Goal: Task Accomplishment & Management: Complete application form

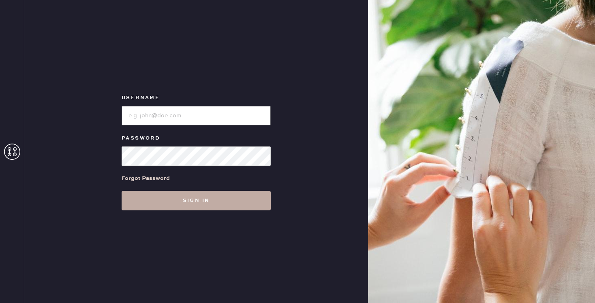
type input "reformationwilliamsburg"
click at [191, 194] on button "Sign in" at bounding box center [196, 200] width 149 height 19
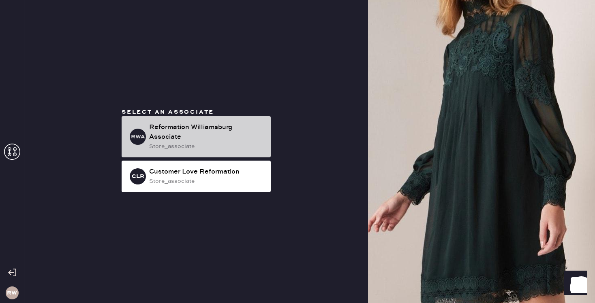
click at [196, 145] on div "store_associate" at bounding box center [206, 146] width 115 height 9
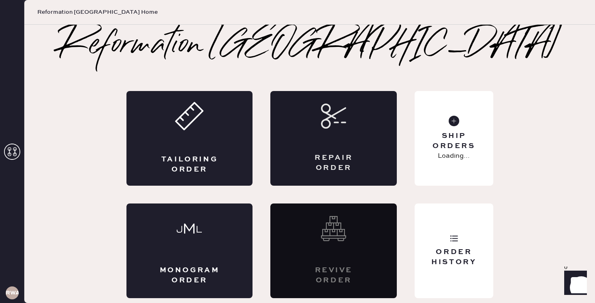
click at [303, 137] on div "Repair Order" at bounding box center [333, 138] width 126 height 95
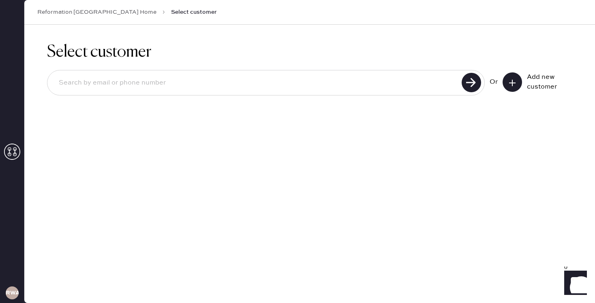
click at [518, 81] on button at bounding box center [511, 82] width 19 height 19
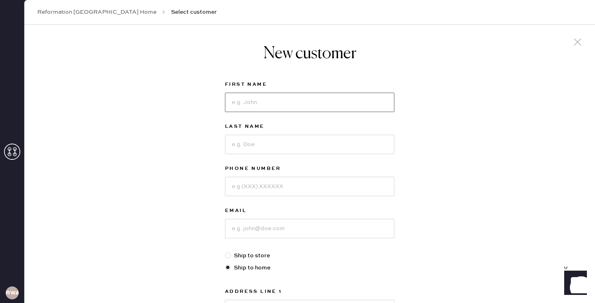
click at [331, 103] on input at bounding box center [309, 102] width 169 height 19
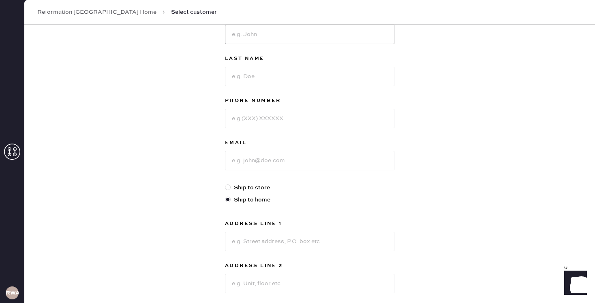
scroll to position [46, 0]
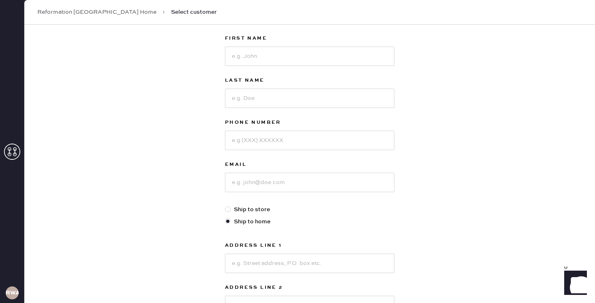
click at [407, 165] on div "New customer First Name Last Name Phone Number Email Ship to store Ship to home…" at bounding box center [309, 230] width 570 height 502
click at [309, 52] on input at bounding box center [309, 56] width 169 height 19
type input "[PERSON_NAME]"
click at [267, 102] on input at bounding box center [309, 98] width 169 height 19
type input "[PERSON_NAME]"
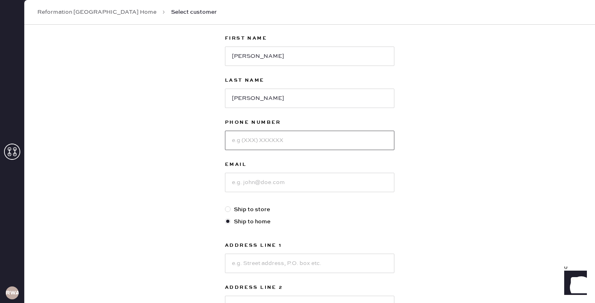
click at [273, 139] on input at bounding box center [309, 140] width 169 height 19
type input "9178622914"
click at [278, 183] on input at bounding box center [309, 182] width 169 height 19
type input "[EMAIL_ADDRESS][DOMAIN_NAME]"
click at [269, 257] on input at bounding box center [309, 263] width 169 height 19
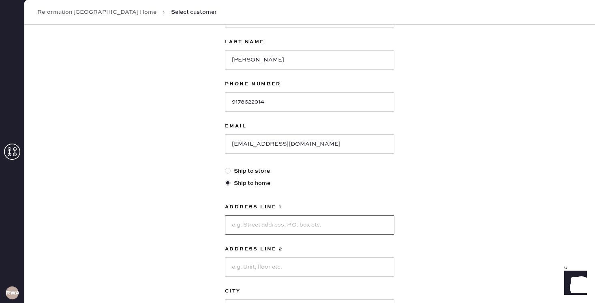
scroll to position [89, 0]
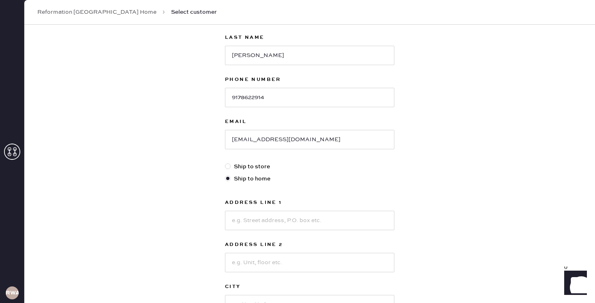
click at [375, 232] on div "Address Line 1 Address Line 2 City State Select AK [GEOGRAPHIC_DATA] CO [GEOGRA…" at bounding box center [309, 277] width 169 height 159
click at [349, 220] on input at bounding box center [309, 220] width 169 height 19
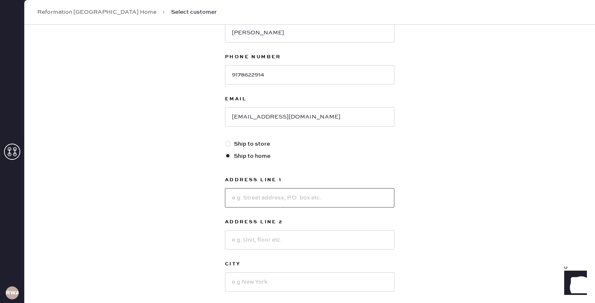
scroll to position [113, 0]
type input "[STREET_ADDRESS]"
click at [344, 242] on input at bounding box center [309, 239] width 169 height 19
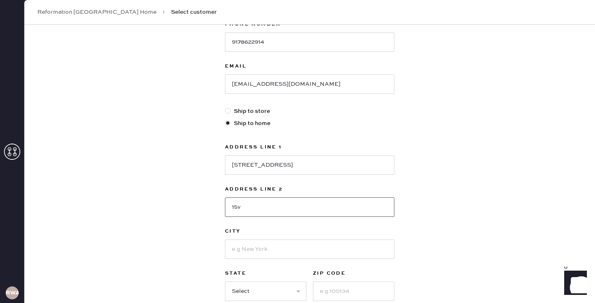
type input "15v"
click at [309, 255] on input at bounding box center [309, 249] width 169 height 19
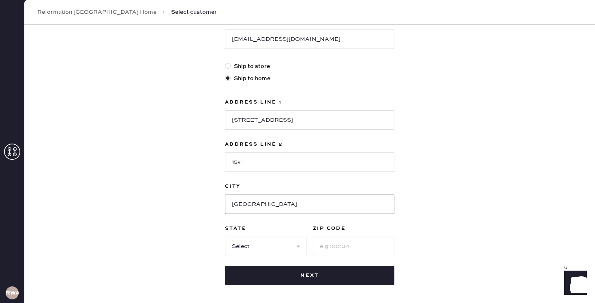
scroll to position [190, 0]
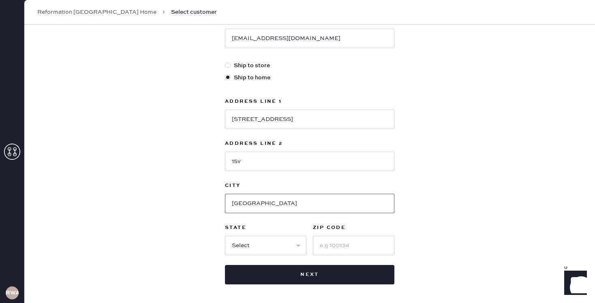
type input "[GEOGRAPHIC_DATA]"
click at [369, 253] on input at bounding box center [353, 245] width 81 height 19
type input "11101"
click at [289, 243] on select "Select AK AL AR AZ CA CO CT [GEOGRAPHIC_DATA] DE FL [GEOGRAPHIC_DATA] HI [GEOGR…" at bounding box center [265, 245] width 81 height 19
select select "NY"
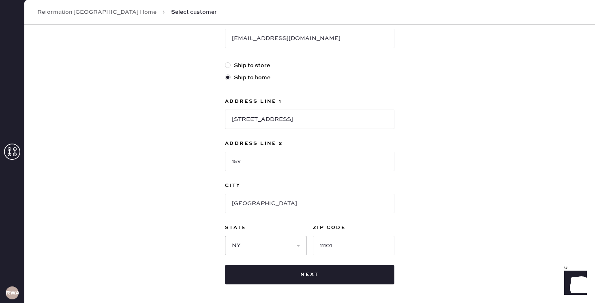
click at [225, 236] on select "Select AK AL AR AZ CA CO CT [GEOGRAPHIC_DATA] DE FL [GEOGRAPHIC_DATA] HI [GEOGR…" at bounding box center [265, 245] width 81 height 19
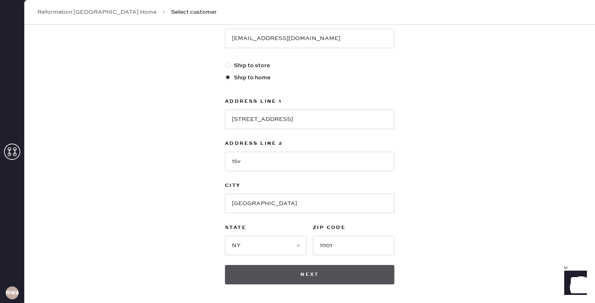
click at [264, 281] on button "Next" at bounding box center [309, 274] width 169 height 19
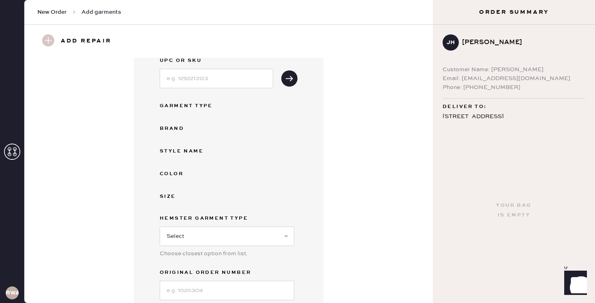
scroll to position [42, 0]
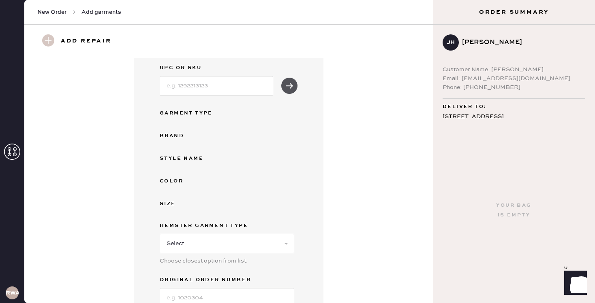
click at [290, 89] on icon "submit" at bounding box center [289, 86] width 8 height 8
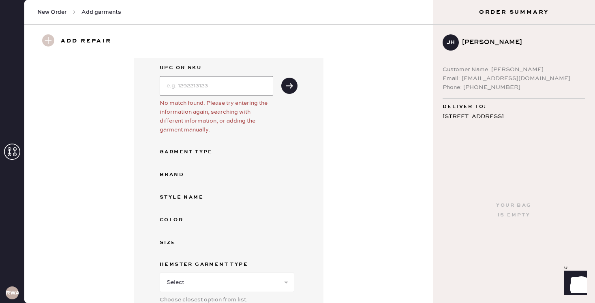
click at [247, 93] on input at bounding box center [216, 85] width 113 height 19
click at [251, 179] on div "Brand" at bounding box center [229, 175] width 138 height 10
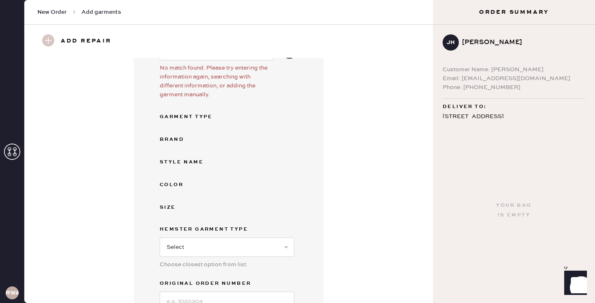
scroll to position [81, 0]
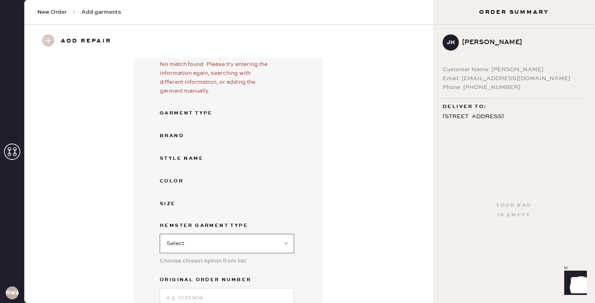
click at [235, 241] on select "Select Basic Skirt Jeans Leggings Pants Shorts Basic Sleeved Dress Basic Sleeve…" at bounding box center [227, 243] width 134 height 19
select select "2"
click at [160, 234] on select "Select Basic Skirt Jeans Leggings Pants Shorts Basic Sleeved Dress Basic Sleeve…" at bounding box center [227, 243] width 134 height 19
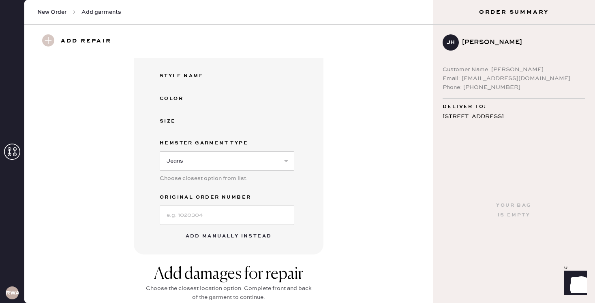
click at [252, 235] on button "Add manually instead" at bounding box center [229, 236] width 96 height 16
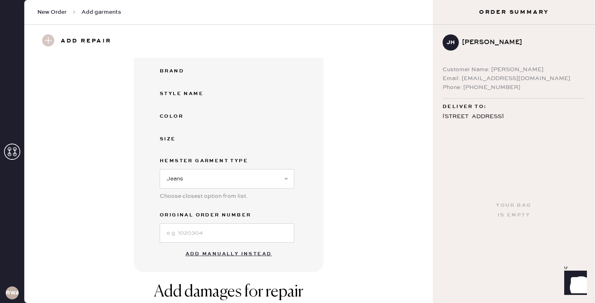
select select "2"
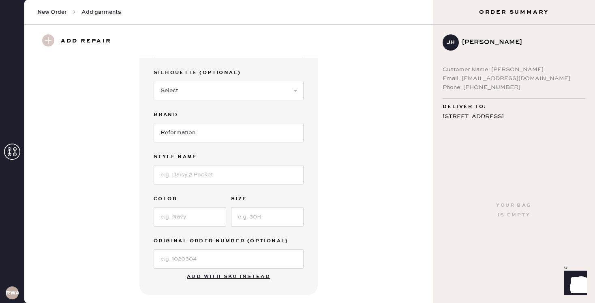
scroll to position [0, 0]
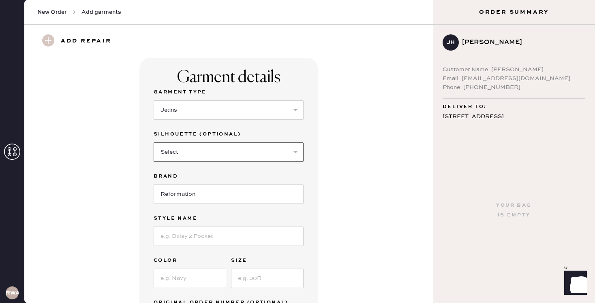
click at [236, 148] on select "Select Shorts Cropped Flare Boot Cut Straight Skinny Other" at bounding box center [229, 152] width 150 height 19
click at [154, 143] on select "Select Shorts Cropped Flare Boot Cut Straight Skinny Other" at bounding box center [229, 152] width 150 height 19
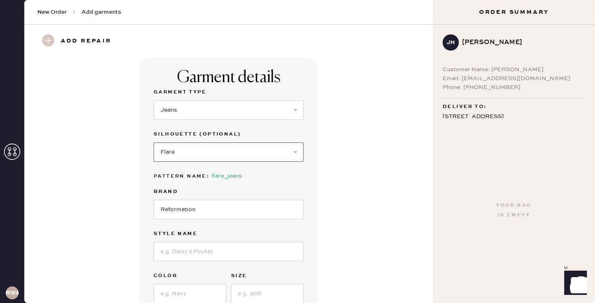
click at [243, 155] on select "Select Shorts Cropped Flare Boot Cut Straight Skinny Other" at bounding box center [229, 152] width 150 height 19
select select "other"
click at [154, 143] on select "Select Shorts Cropped Flare Boot Cut Straight Skinny Other" at bounding box center [229, 152] width 150 height 19
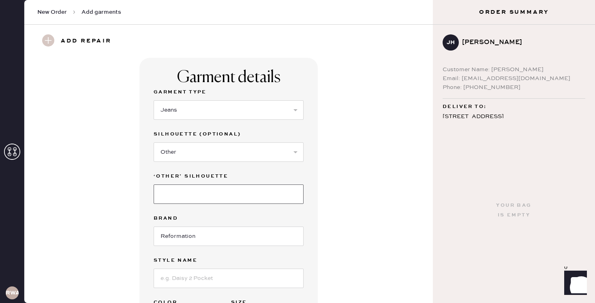
click at [211, 197] on input at bounding box center [229, 194] width 150 height 19
type input "Low Rise"
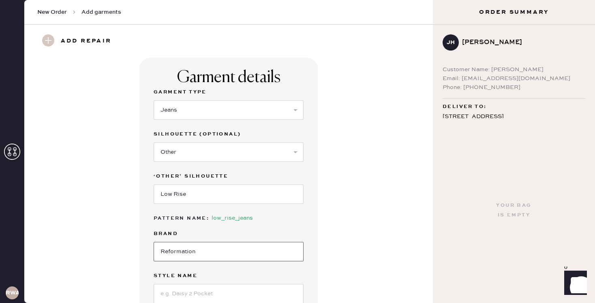
click at [197, 248] on input "Reformation" at bounding box center [229, 251] width 150 height 19
click at [206, 286] on input at bounding box center [229, 292] width 150 height 19
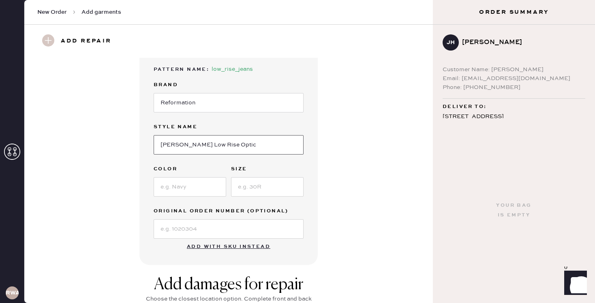
scroll to position [152, 0]
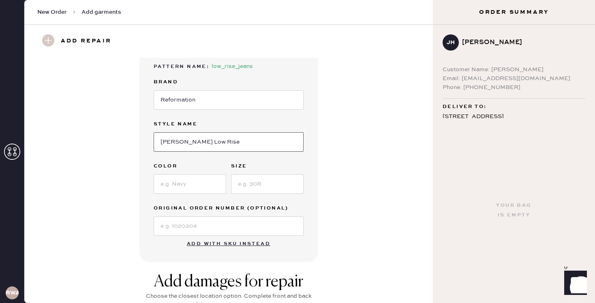
type input "[PERSON_NAME] Low Rise"
click at [175, 184] on input at bounding box center [190, 184] width 73 height 19
type input "Optic White"
click at [243, 182] on input at bounding box center [267, 184] width 73 height 19
type input "26"
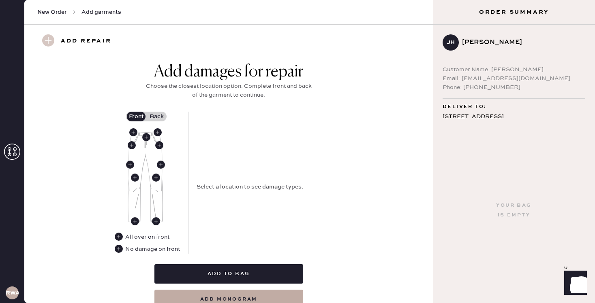
scroll to position [363, 0]
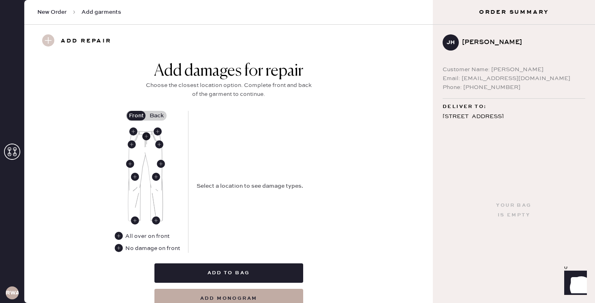
click at [147, 137] on use at bounding box center [146, 136] width 8 height 8
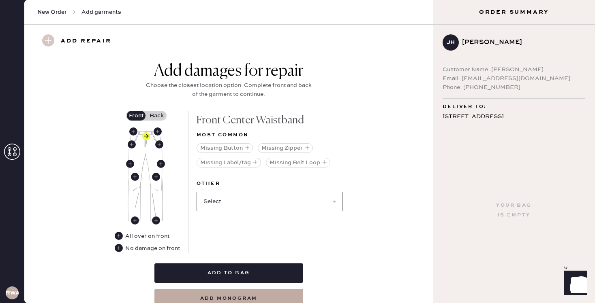
click at [263, 199] on select "Select Broken / Ripped Hem Broken Beads Broken Belt Loop Broken Button Broken E…" at bounding box center [269, 201] width 146 height 19
select select "1740"
click at [196, 192] on select "Select Broken / Ripped Hem Broken Beads Broken Belt Loop Broken Button Broken E…" at bounding box center [269, 201] width 146 height 19
select select
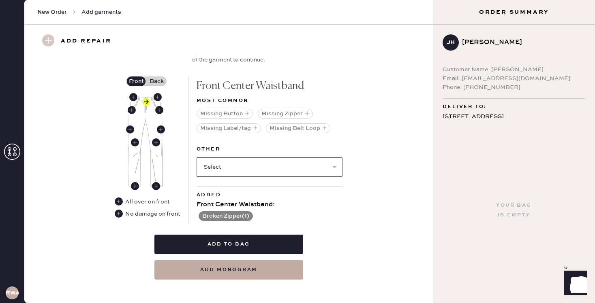
scroll to position [403, 0]
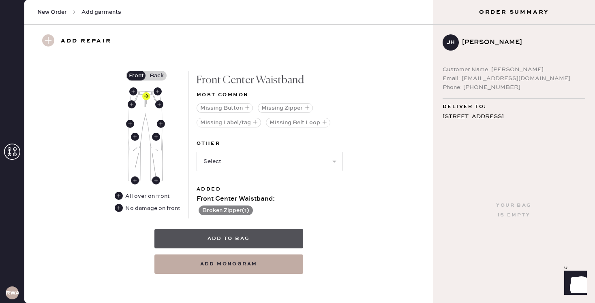
click at [268, 239] on button "Add to bag" at bounding box center [228, 238] width 149 height 19
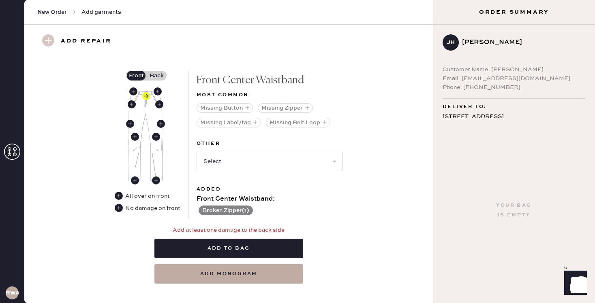
scroll to position [409, 0]
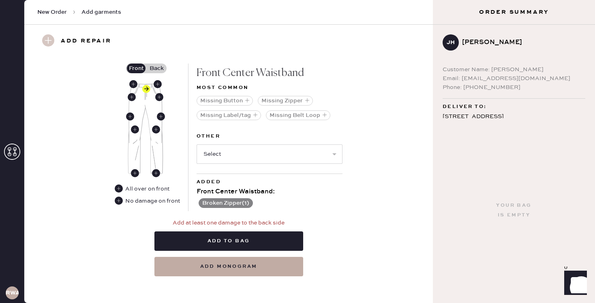
click at [155, 70] on label "Back" at bounding box center [156, 69] width 20 height 10
click at [156, 68] on input "Back" at bounding box center [156, 68] width 0 height 0
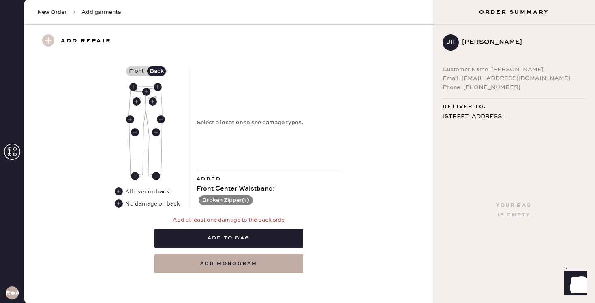
scroll to position [407, 0]
click at [147, 93] on use at bounding box center [146, 92] width 8 height 8
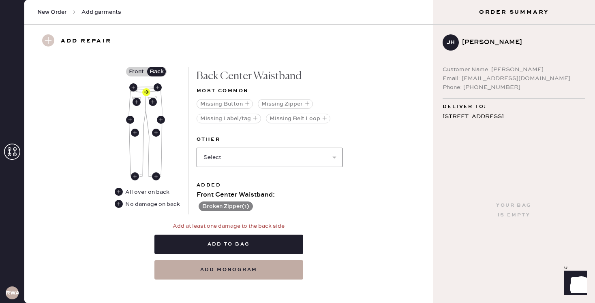
click at [275, 163] on select "Select Broken / Ripped Hem Broken Beads Broken Belt Loop Broken Button Broken E…" at bounding box center [269, 157] width 146 height 19
select select "1740"
click at [196, 148] on select "Select Broken / Ripped Hem Broken Beads Broken Belt Loop Broken Button Broken E…" at bounding box center [269, 157] width 146 height 19
select select
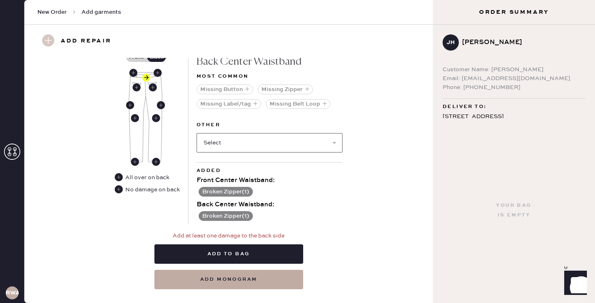
scroll to position [437, 0]
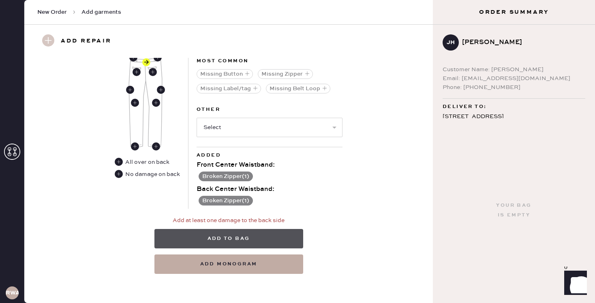
click at [270, 240] on button "Add to bag" at bounding box center [228, 238] width 149 height 19
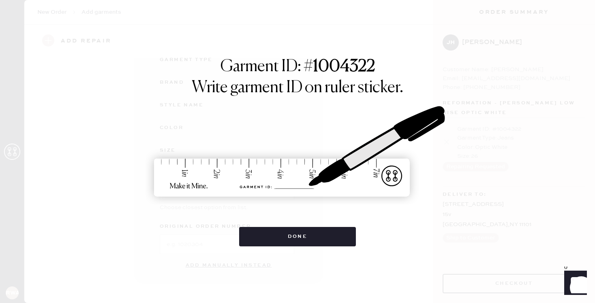
scroll to position [95, 0]
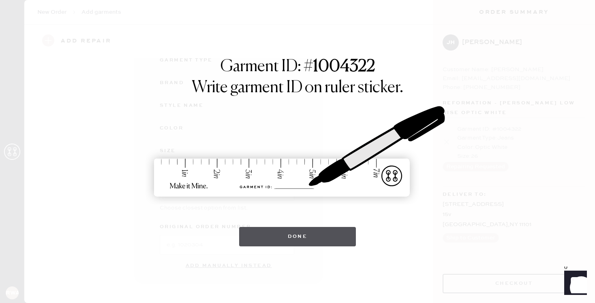
click at [305, 235] on button "Done" at bounding box center [297, 236] width 117 height 19
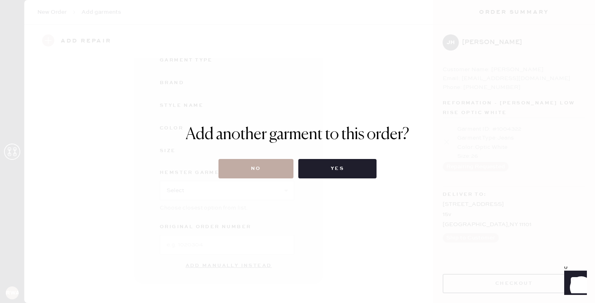
click at [269, 170] on button "No" at bounding box center [255, 168] width 75 height 19
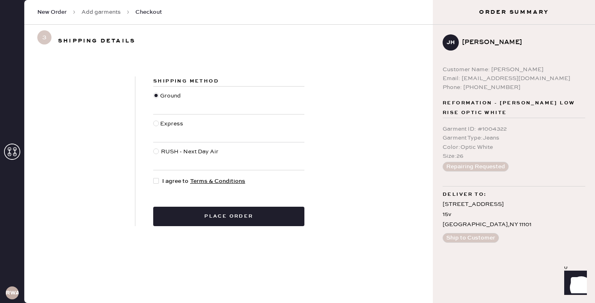
click at [158, 181] on div at bounding box center [156, 181] width 6 height 6
click at [154, 177] on input "I agree to Terms & Conditions" at bounding box center [153, 177] width 0 height 0
checkbox input "true"
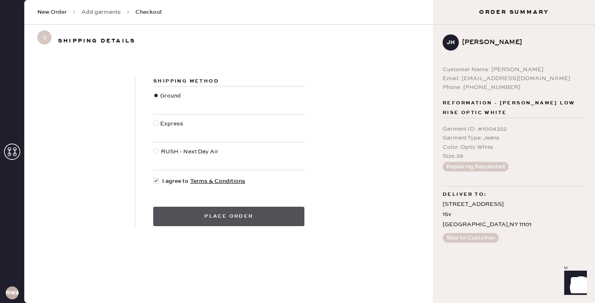
click at [186, 215] on button "Place order" at bounding box center [228, 216] width 151 height 19
